Goal: Task Accomplishment & Management: Manage account settings

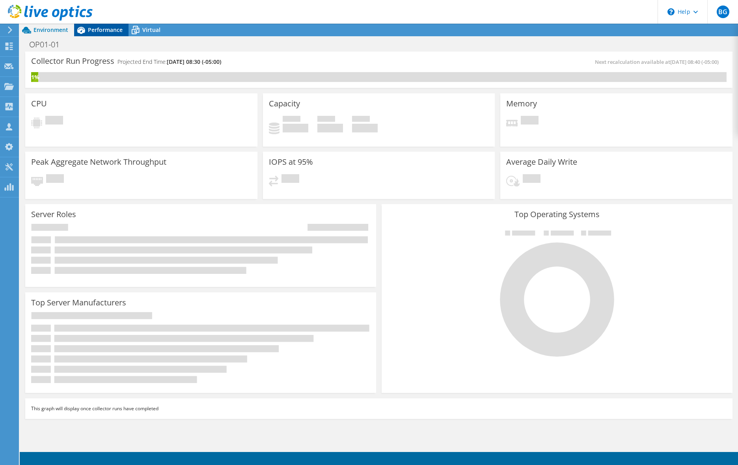
click at [91, 30] on span "Performance" at bounding box center [105, 29] width 35 height 7
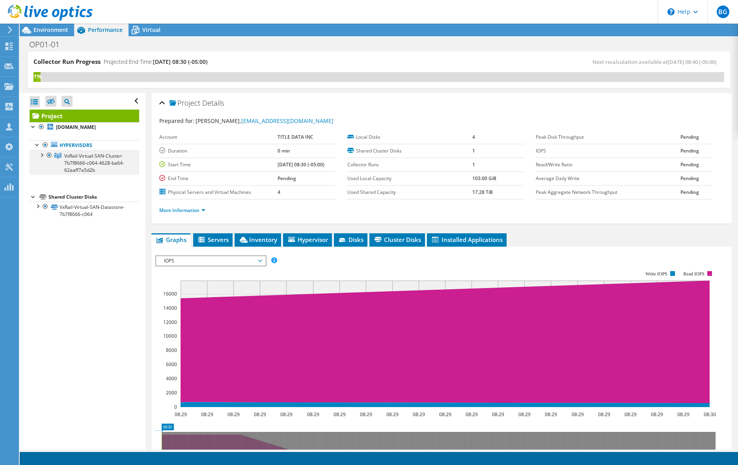
click at [42, 156] on div at bounding box center [41, 155] width 8 height 8
click at [51, 43] on h1 "OP01-01" at bounding box center [49, 44] width 46 height 9
click at [52, 44] on h1 "OP01-01" at bounding box center [49, 44] width 46 height 9
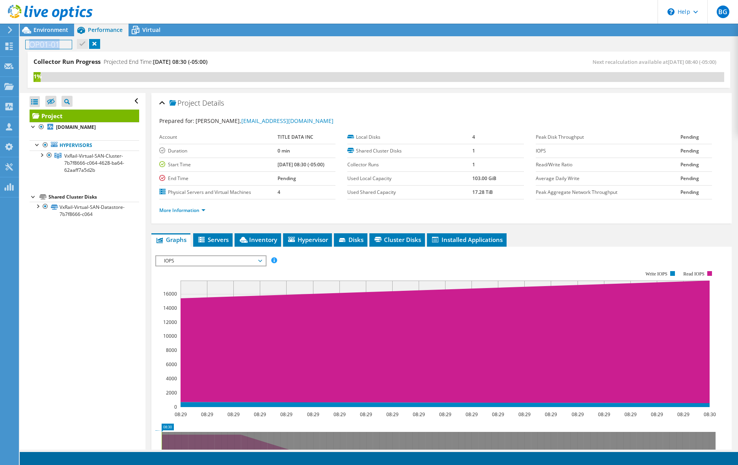
click at [52, 44] on h1 "OP01-01" at bounding box center [49, 44] width 46 height 9
click at [56, 43] on h1 "OP01-01" at bounding box center [49, 44] width 46 height 9
drag, startPoint x: 62, startPoint y: 44, endPoint x: 43, endPoint y: 44, distance: 18.9
click at [43, 44] on h1 "OP01-01" at bounding box center [49, 44] width 46 height 9
click at [84, 43] on link at bounding box center [85, 44] width 11 height 10
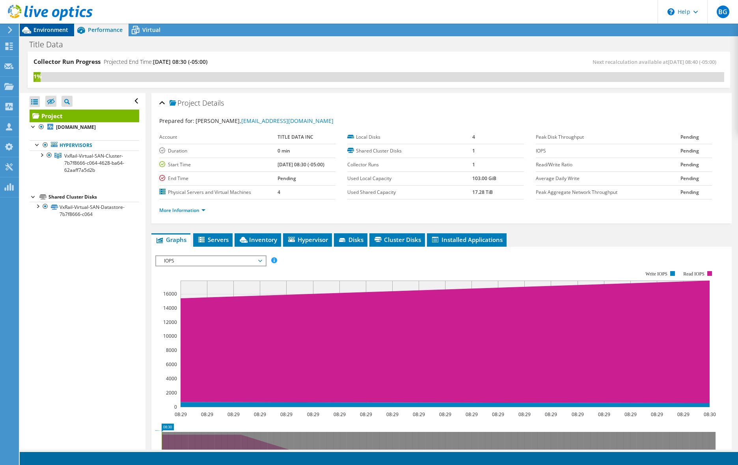
click at [47, 30] on span "Environment" at bounding box center [51, 29] width 35 height 7
